Goal: Task Accomplishment & Management: Use online tool/utility

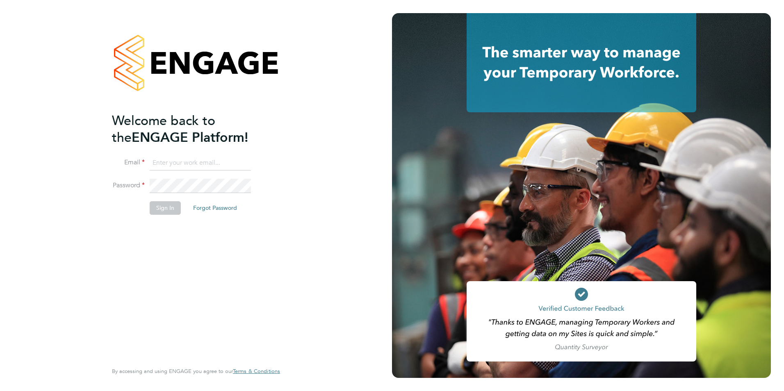
type input "[EMAIL_ADDRESS][DOMAIN_NAME]"
click at [177, 208] on button "Sign In" at bounding box center [165, 207] width 31 height 13
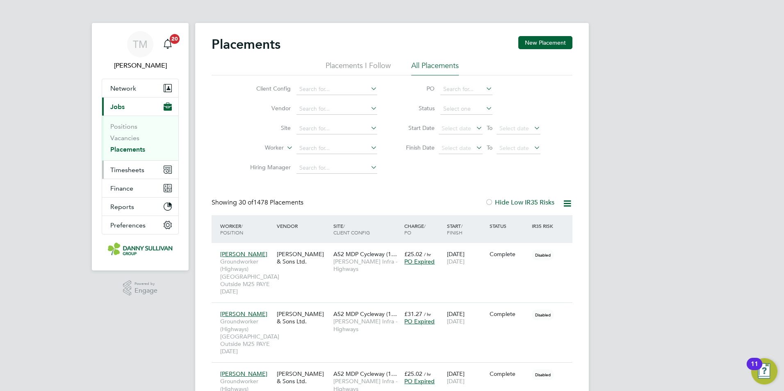
click at [135, 166] on button "Timesheets" at bounding box center [140, 170] width 76 height 18
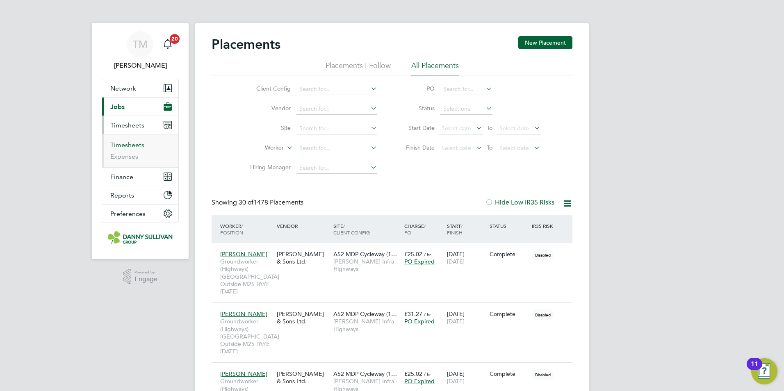
click at [134, 145] on link "Timesheets" at bounding box center [127, 145] width 34 height 8
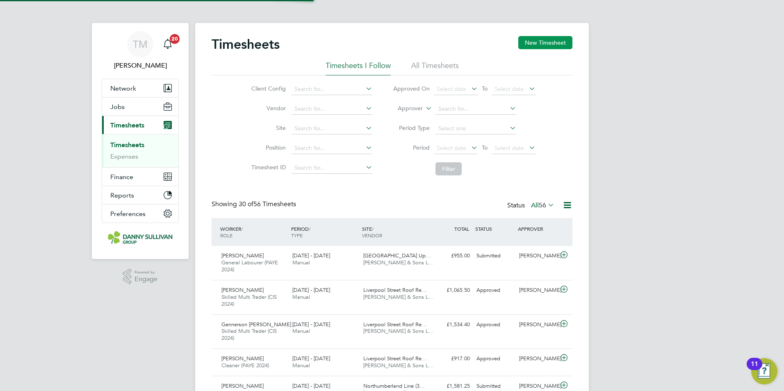
click at [545, 41] on button "New Timesheet" at bounding box center [545, 42] width 54 height 13
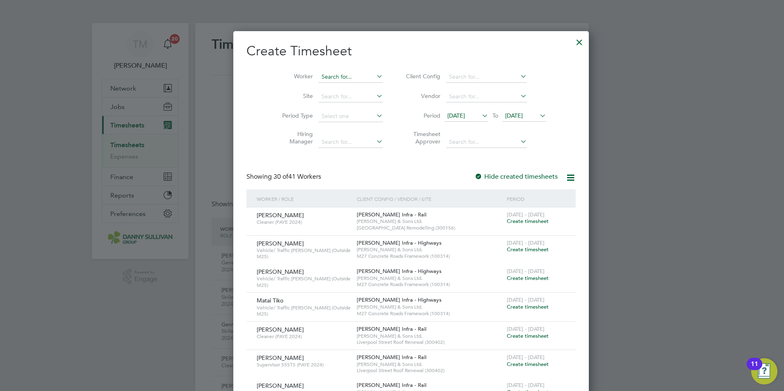
click at [325, 76] on input at bounding box center [351, 76] width 64 height 11
click at [349, 84] on b "[PERSON_NAME]" at bounding box center [373, 87] width 48 height 7
type input "[PERSON_NAME]"
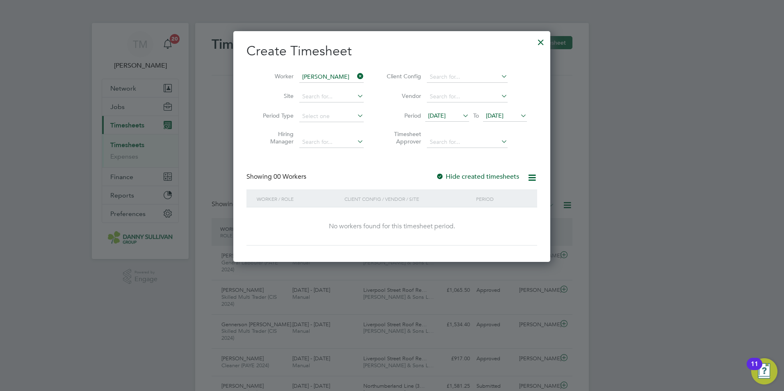
click at [460, 175] on label "Hide created timesheets" at bounding box center [477, 177] width 83 height 8
click at [437, 112] on span "[DATE]" at bounding box center [437, 115] width 18 height 7
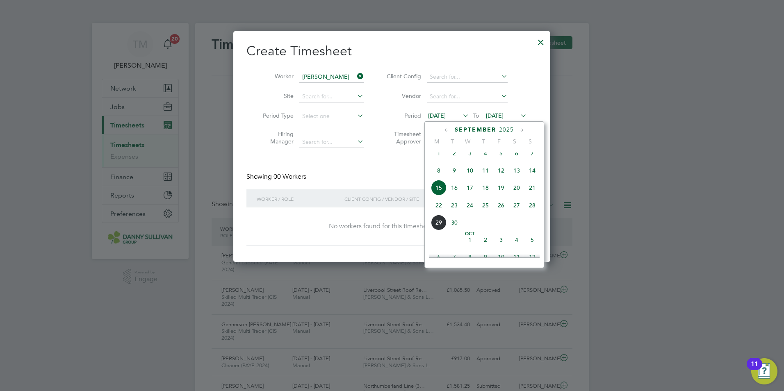
click at [439, 213] on span "22" at bounding box center [439, 206] width 16 height 16
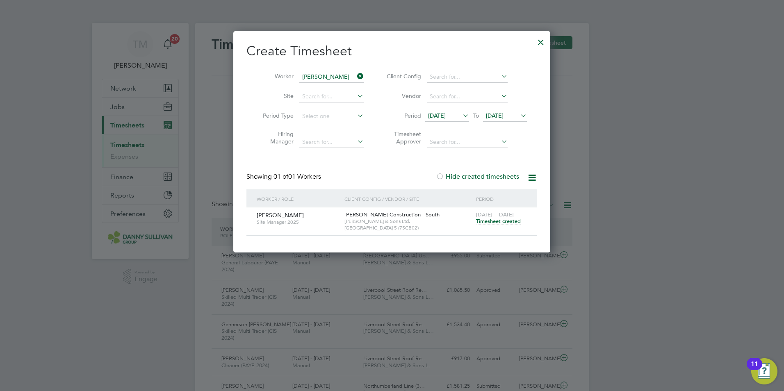
click at [495, 219] on span "Timesheet created" at bounding box center [498, 221] width 45 height 7
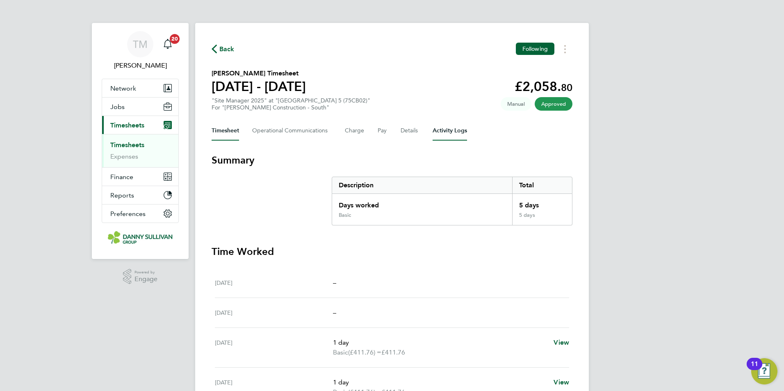
click at [434, 132] on Logs-tab "Activity Logs" at bounding box center [450, 131] width 34 height 20
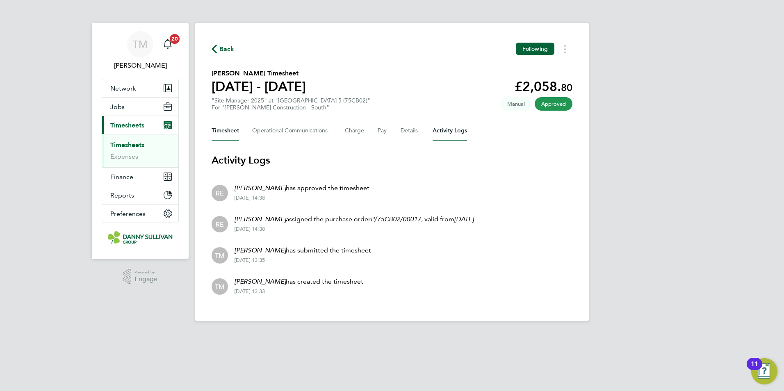
click at [224, 130] on button "Timesheet" at bounding box center [225, 131] width 27 height 20
